Goal: Task Accomplishment & Management: Manage account settings

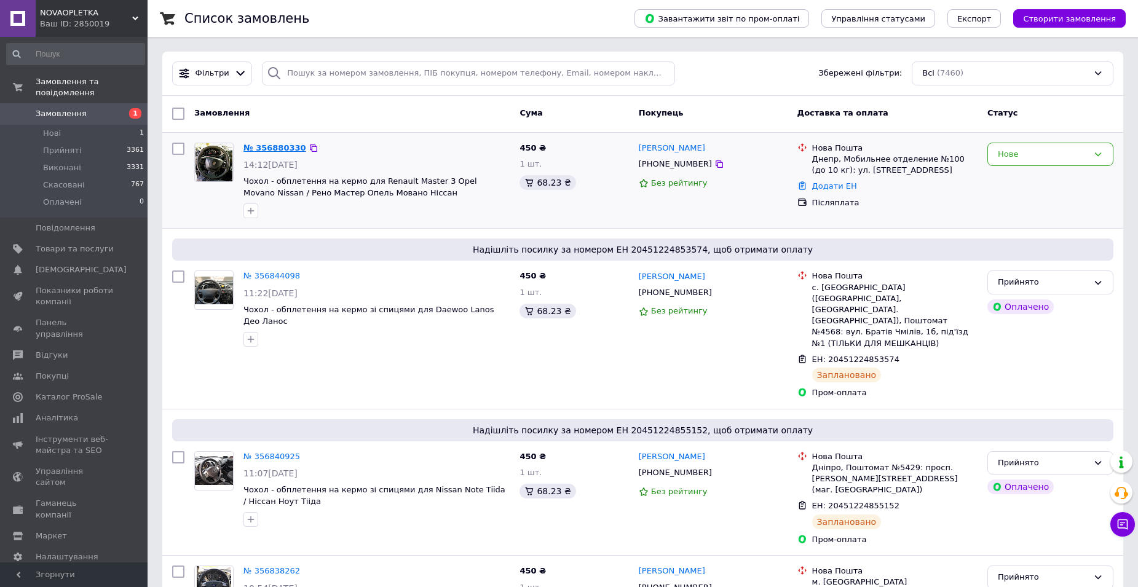
click at [269, 150] on link "№ 356880330" at bounding box center [274, 147] width 63 height 9
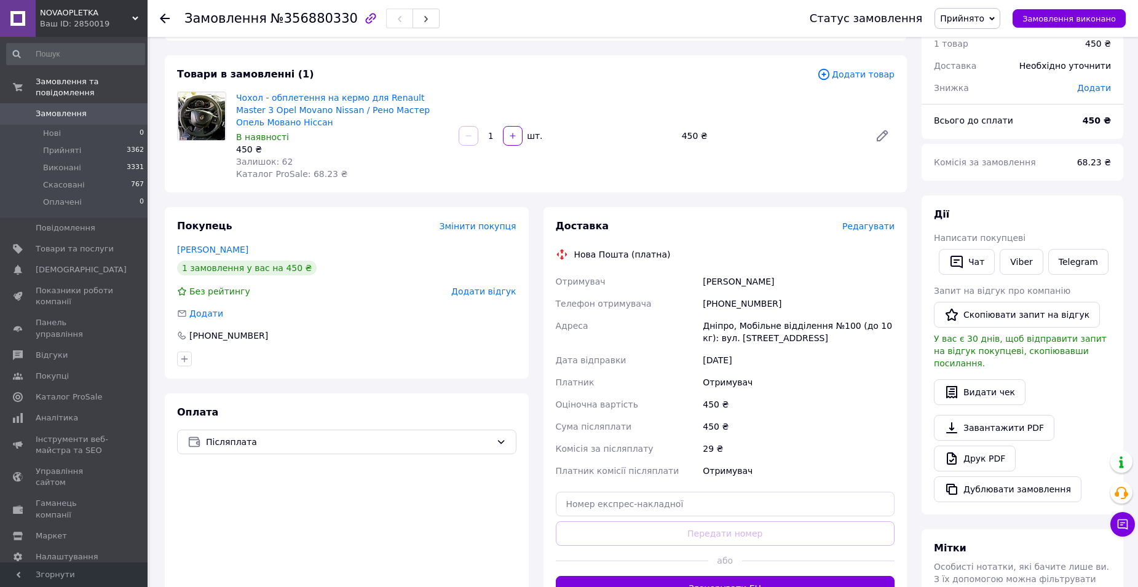
scroll to position [123, 0]
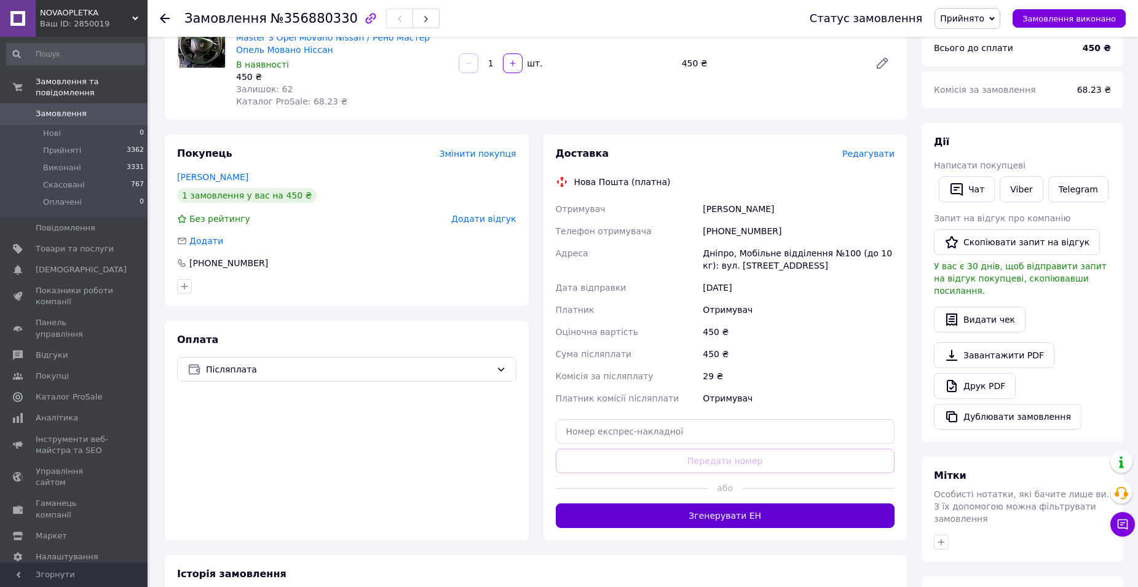
click at [767, 524] on button "Згенерувати ЕН" at bounding box center [725, 516] width 339 height 25
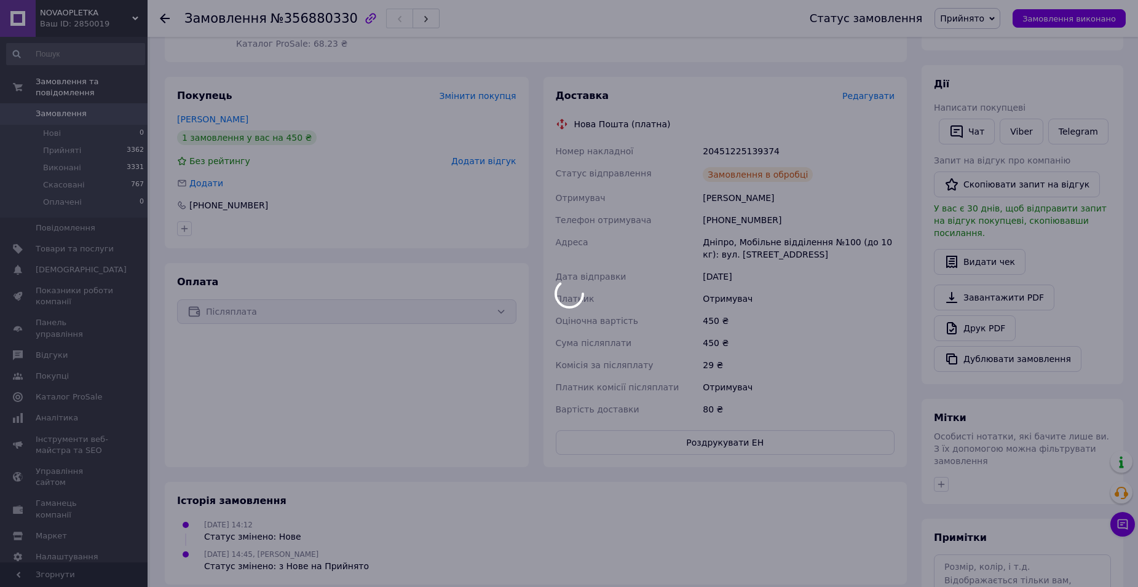
scroll to position [0, 0]
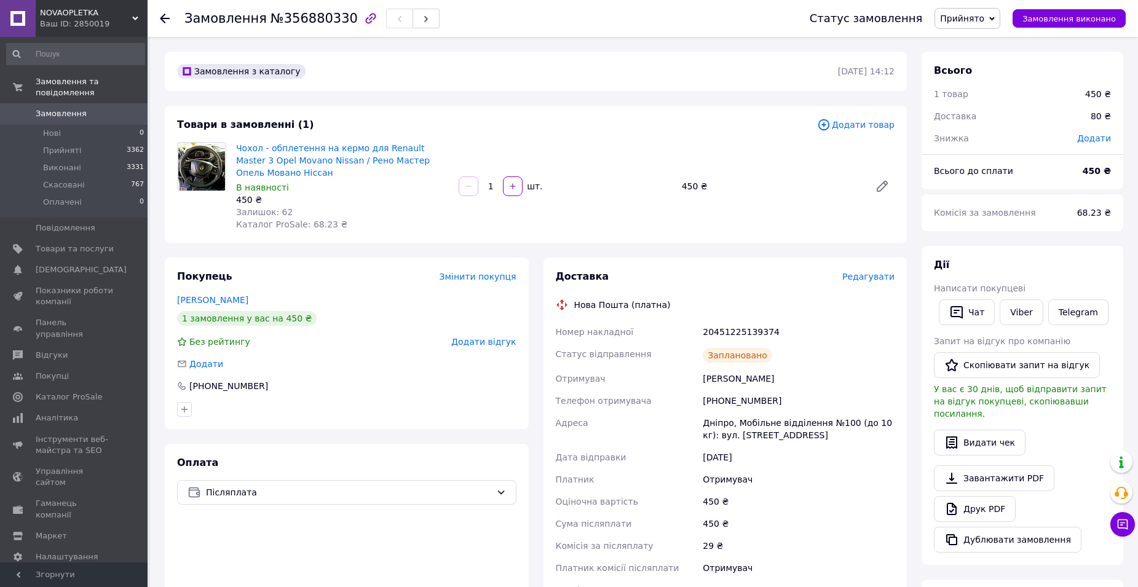
click at [744, 325] on div "20451225139374" at bounding box center [798, 332] width 197 height 22
copy div "20451225139374"
click at [60, 103] on link "Замовлення 0" at bounding box center [75, 113] width 151 height 21
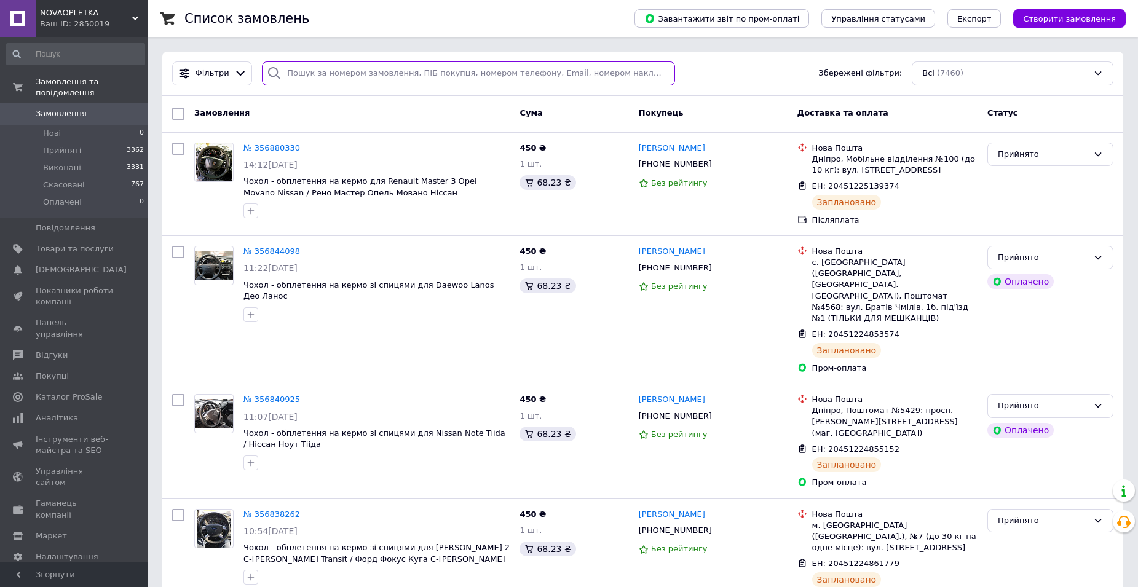
click at [333, 71] on input "search" at bounding box center [468, 73] width 413 height 24
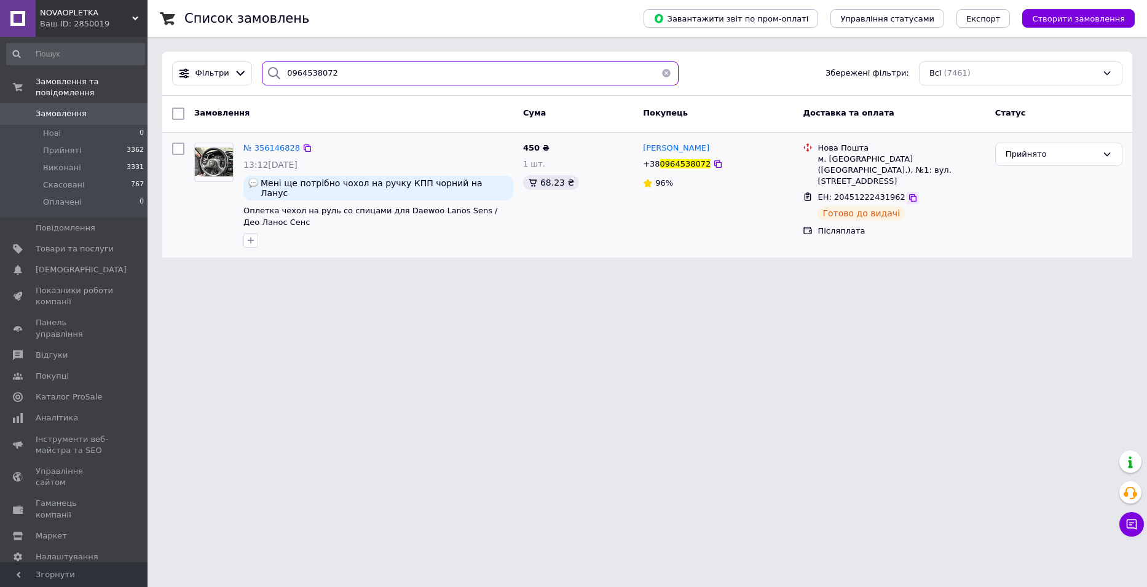
type input "0964538072"
click at [909, 194] on icon at bounding box center [912, 197] width 7 height 7
click at [60, 108] on span "Замовлення" at bounding box center [61, 113] width 51 height 11
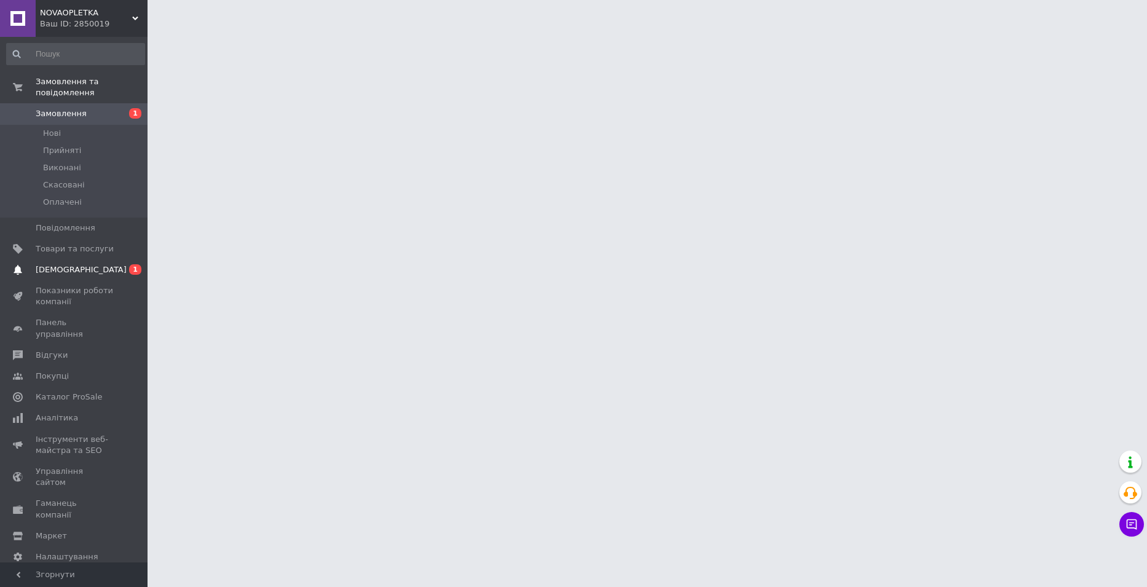
click at [85, 264] on span "[DEMOGRAPHIC_DATA]" at bounding box center [75, 269] width 78 height 11
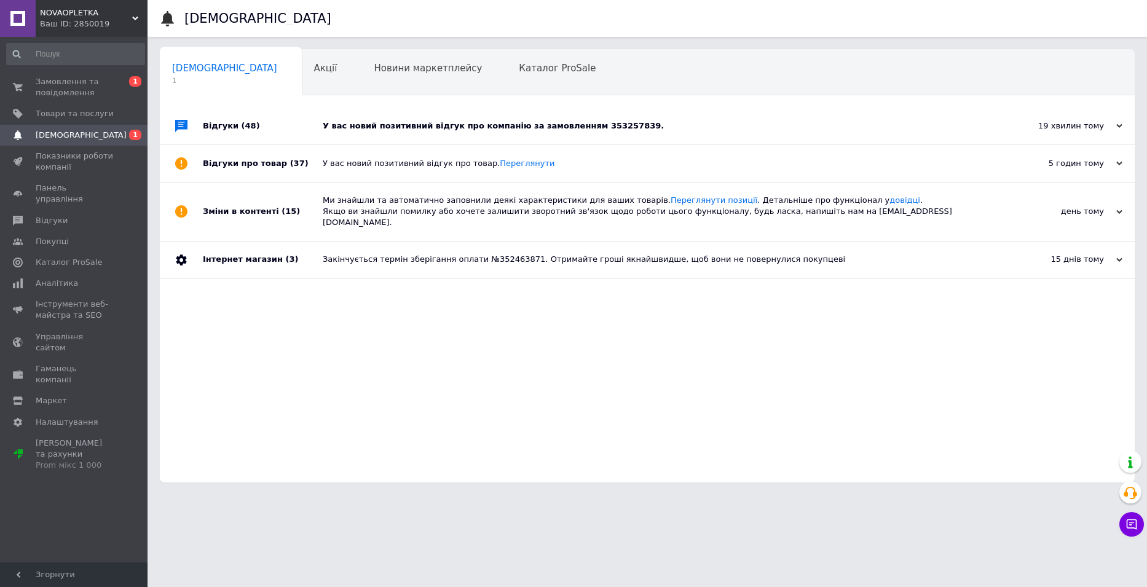
click at [512, 126] on div "У вас новий позитивний відгук про компанію за замовленням 353257839." at bounding box center [661, 126] width 677 height 11
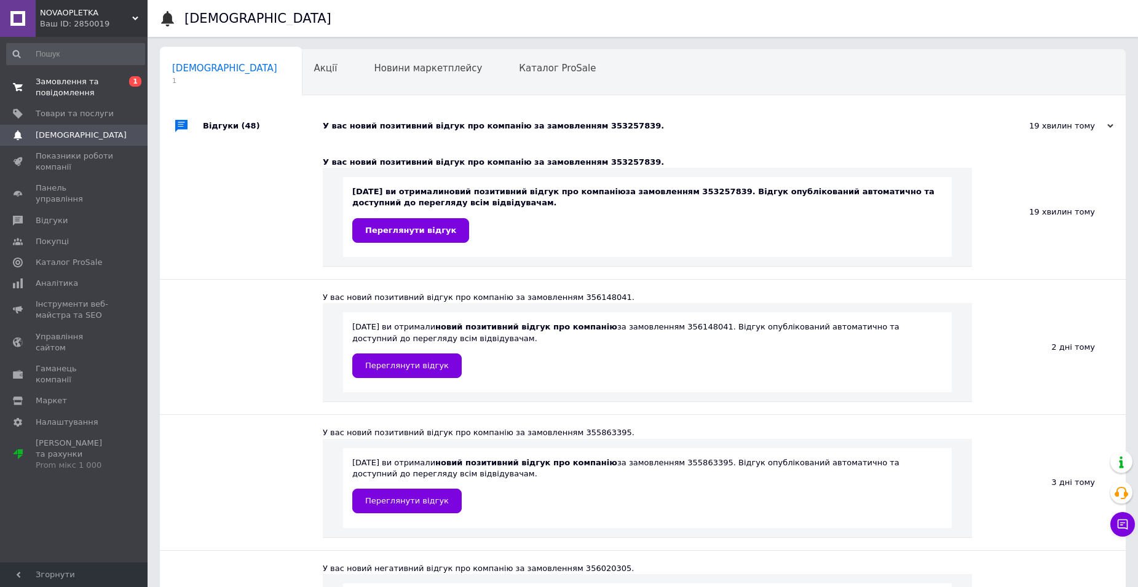
click at [63, 84] on span "Замовлення та повідомлення" at bounding box center [75, 87] width 78 height 22
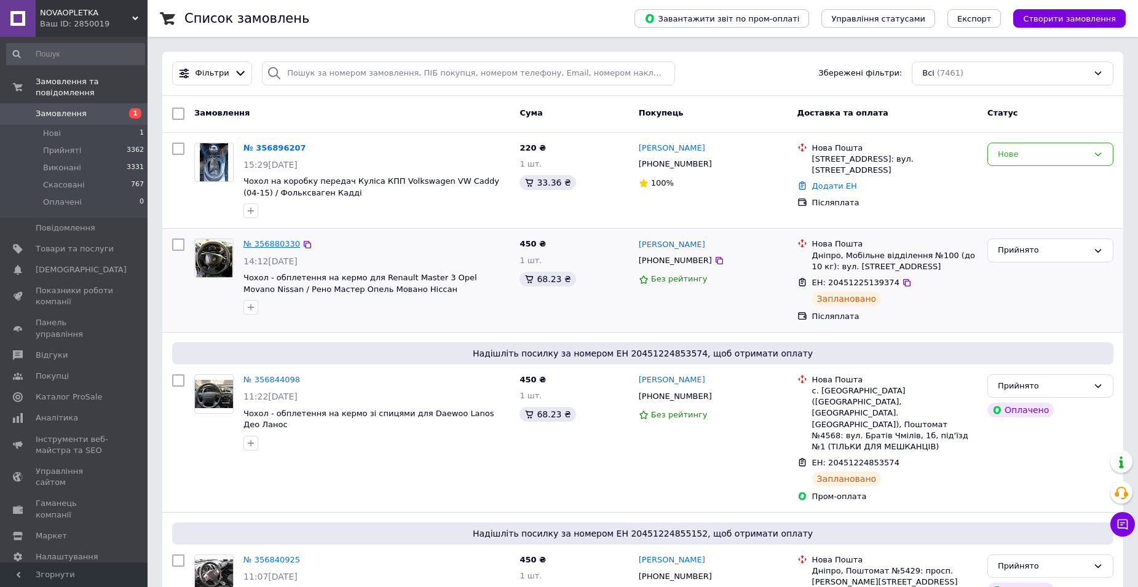
click at [279, 248] on link "№ 356880330" at bounding box center [271, 243] width 57 height 9
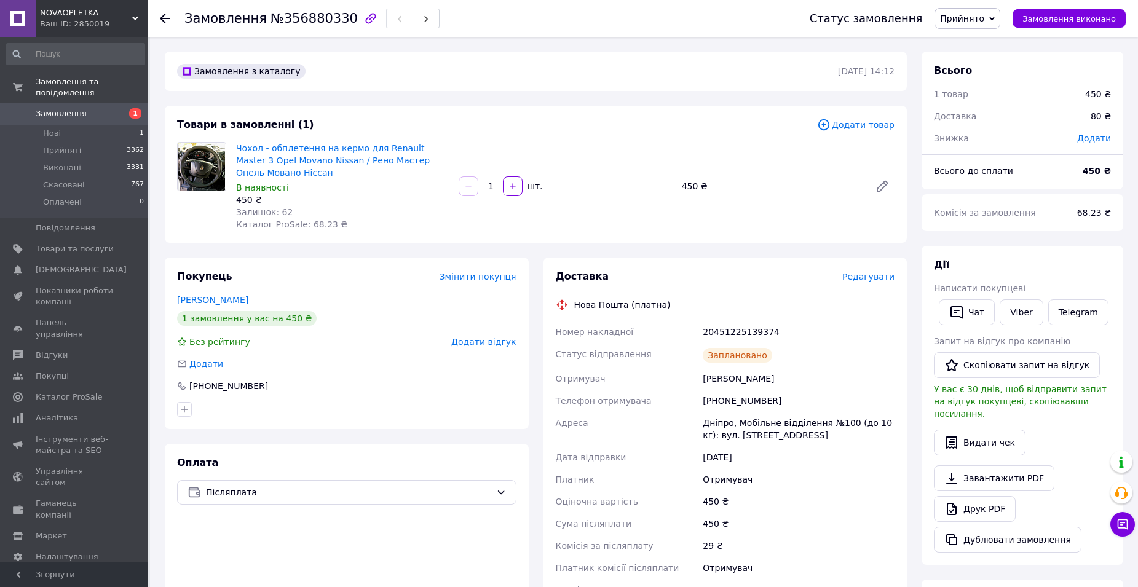
click at [62, 108] on span "Замовлення" at bounding box center [61, 113] width 51 height 11
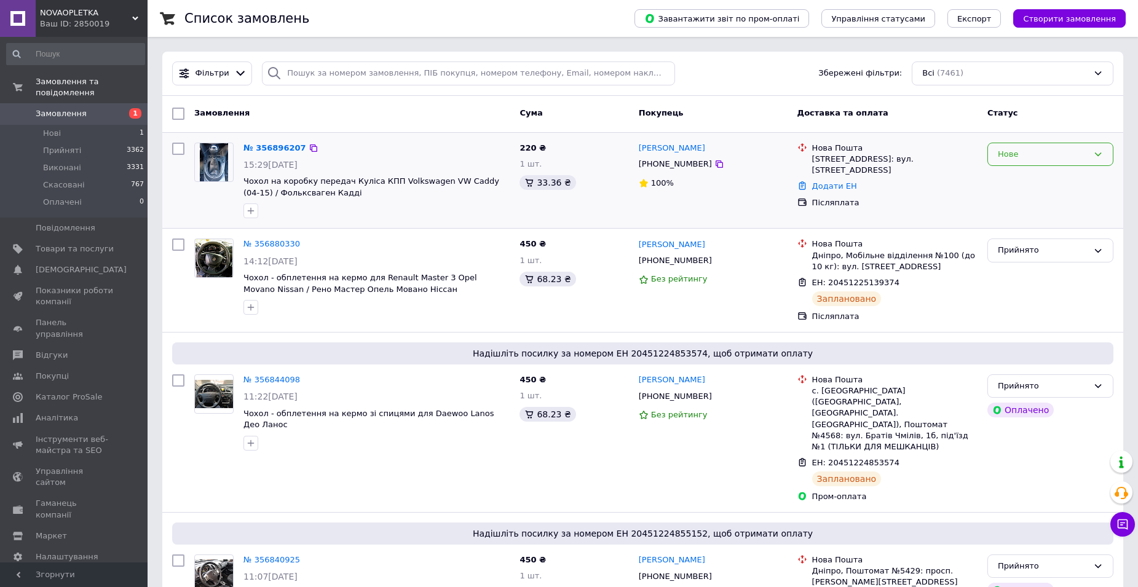
click at [1050, 166] on div "Нове" at bounding box center [1050, 155] width 126 height 24
click at [1024, 178] on li "Прийнято" at bounding box center [1050, 179] width 125 height 23
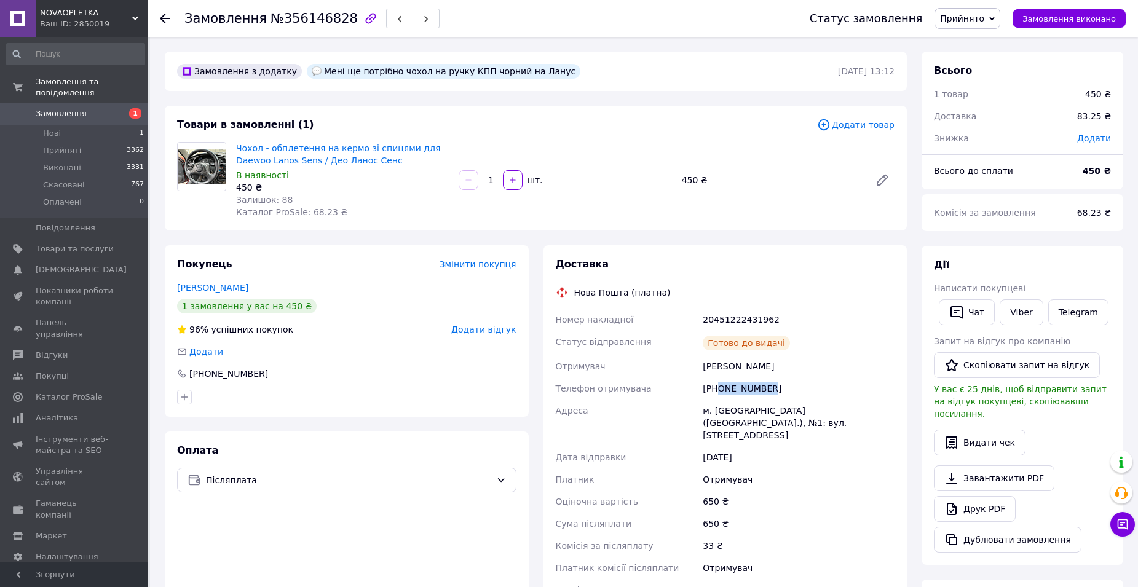
drag, startPoint x: 772, startPoint y: 389, endPoint x: 718, endPoint y: 384, distance: 54.9
click at [718, 384] on div "[PHONE_NUMBER]" at bounding box center [798, 389] width 197 height 22
click at [724, 387] on div "[PHONE_NUMBER]" at bounding box center [798, 389] width 197 height 22
click at [777, 385] on div "[PHONE_NUMBER]" at bounding box center [798, 389] width 197 height 22
click at [782, 390] on div "[PHONE_NUMBER]" at bounding box center [798, 389] width 197 height 22
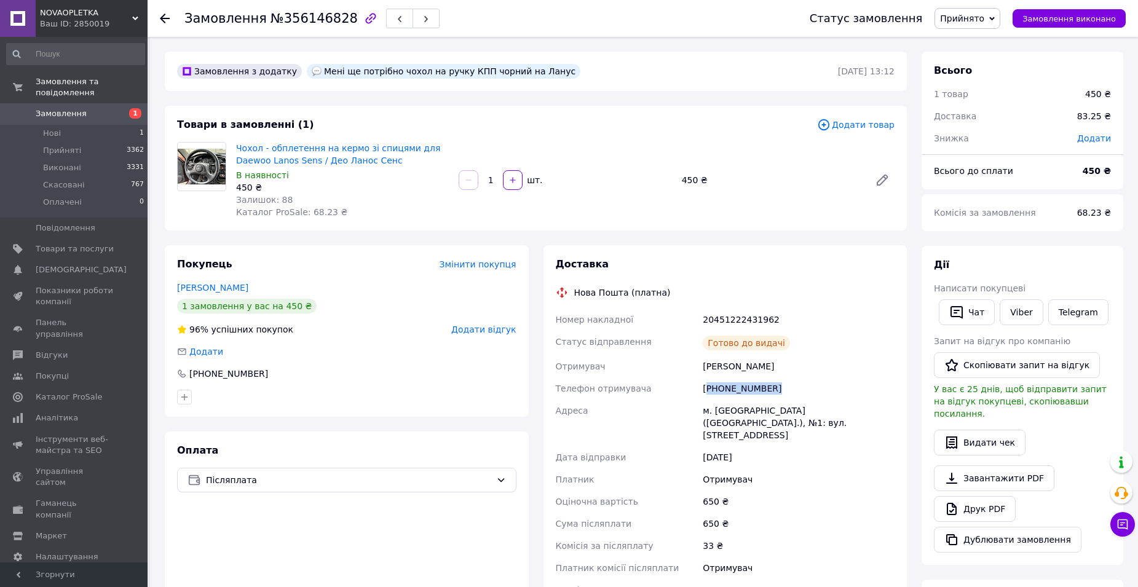
drag, startPoint x: 782, startPoint y: 390, endPoint x: 726, endPoint y: 392, distance: 56.6
click at [726, 392] on div "[PHONE_NUMBER]" at bounding box center [798, 389] width 197 height 22
drag, startPoint x: 719, startPoint y: 387, endPoint x: 794, endPoint y: 388, distance: 74.4
click at [794, 388] on div "[PHONE_NUMBER]" at bounding box center [798, 389] width 197 height 22
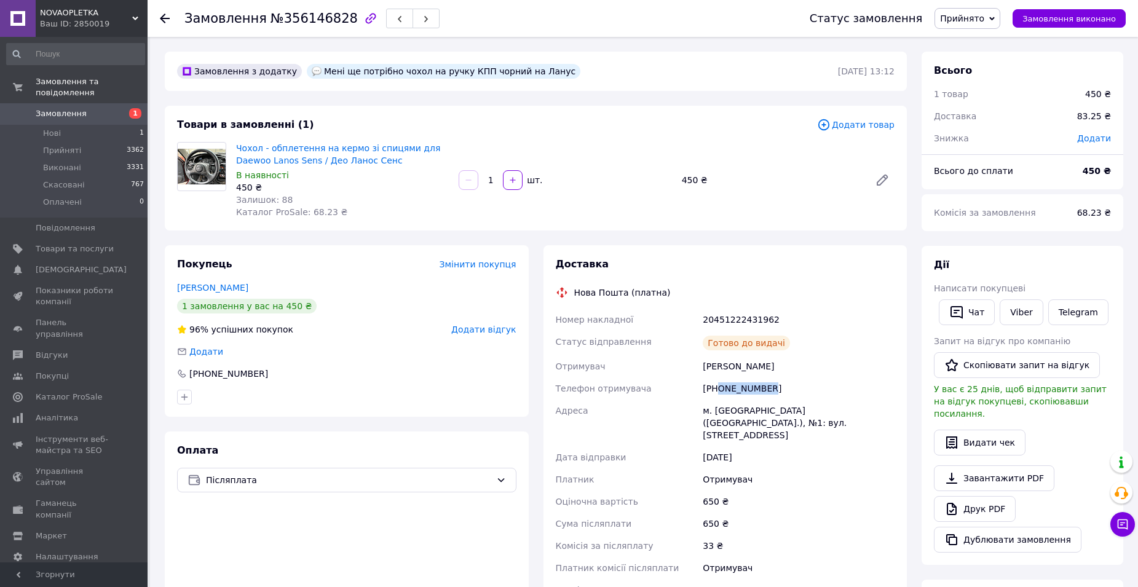
click at [794, 388] on div "[PHONE_NUMBER]" at bounding box center [798, 389] width 197 height 22
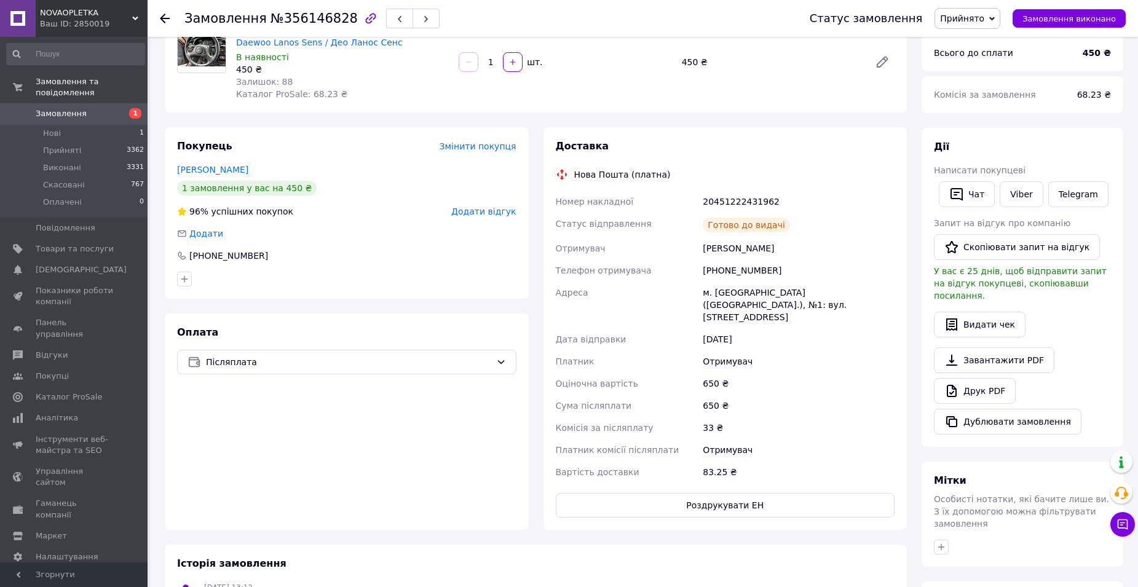
scroll to position [123, 0]
